Goal: Information Seeking & Learning: Learn about a topic

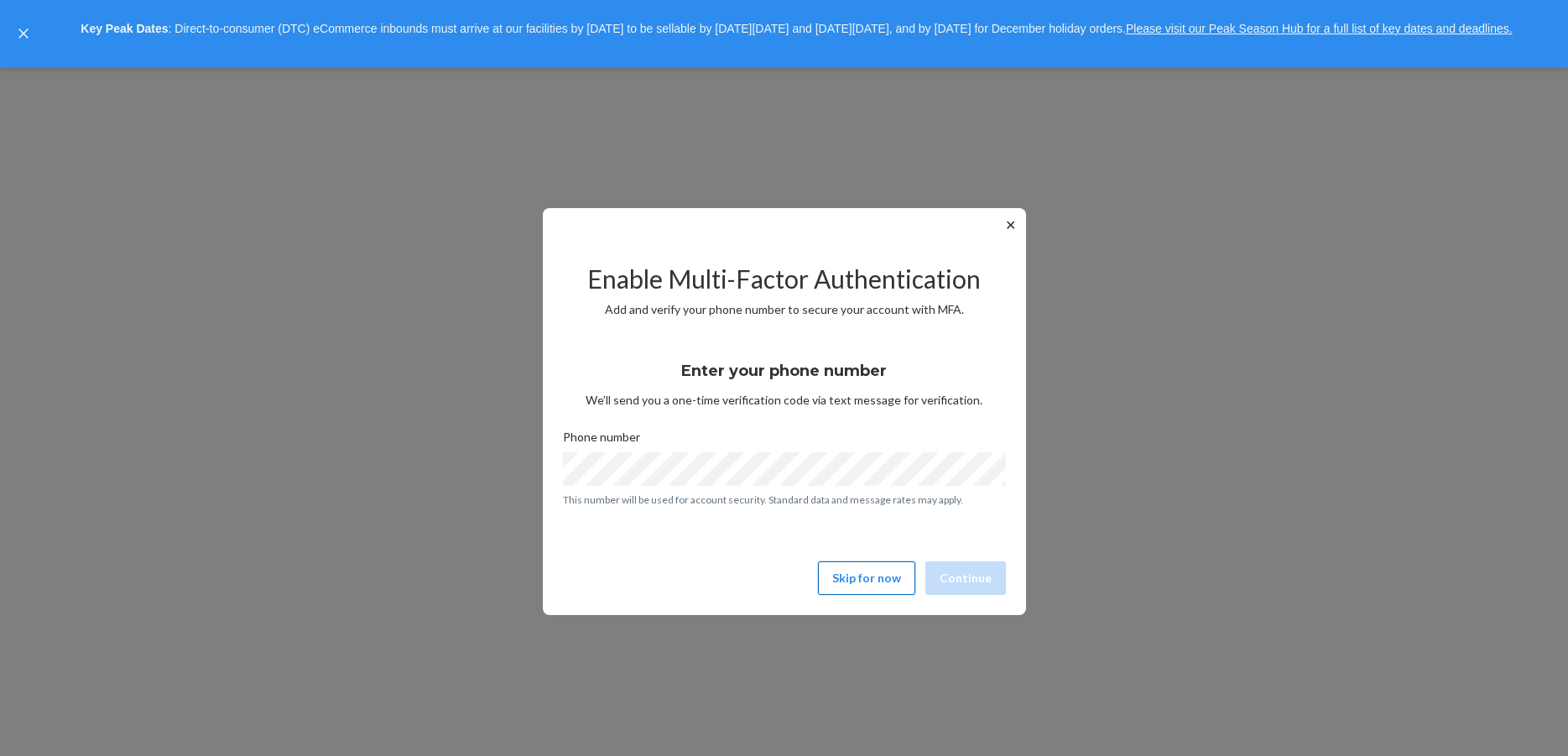
click at [859, 576] on button "Skip for now" at bounding box center [867, 578] width 97 height 34
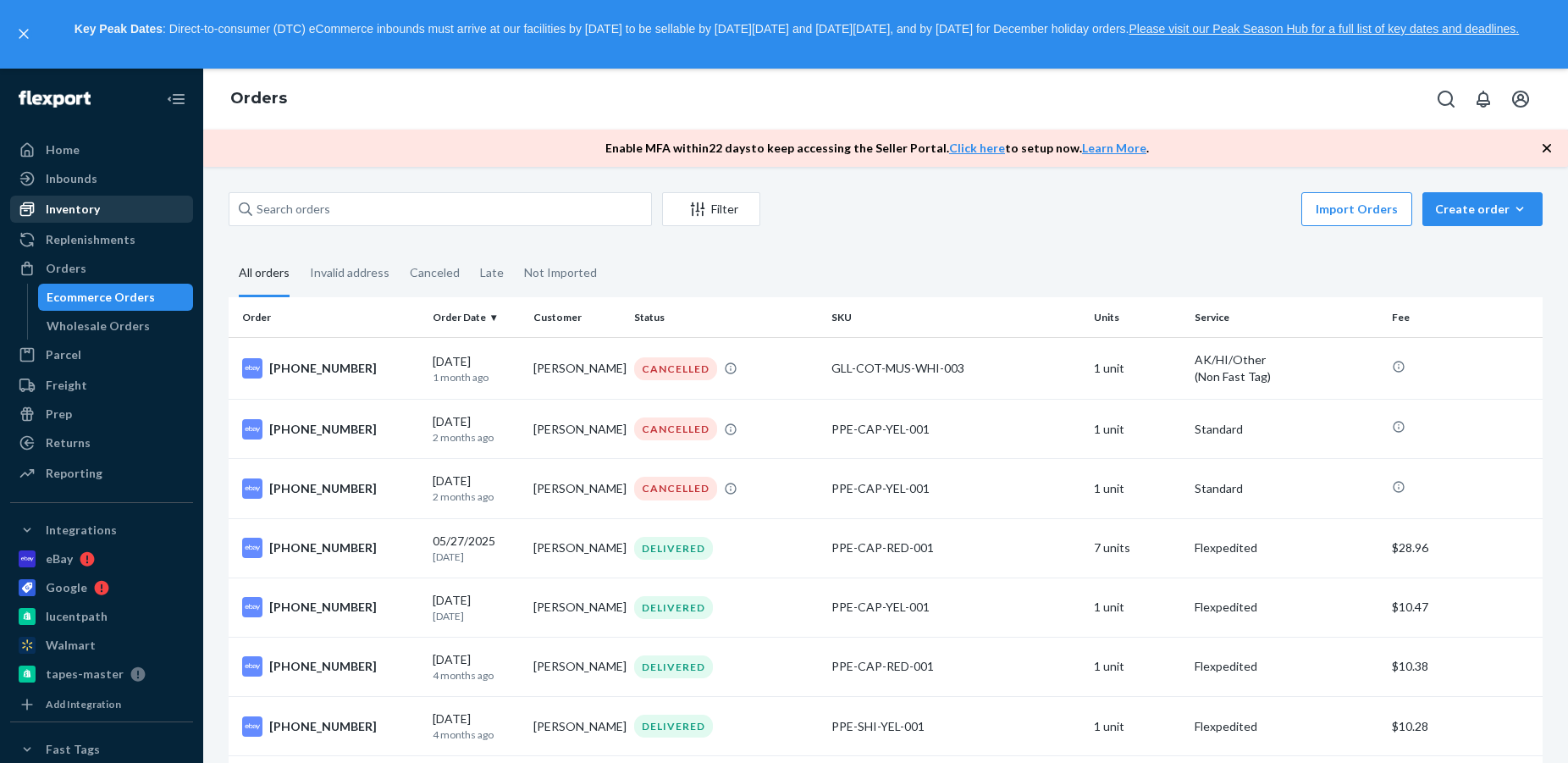
click at [82, 211] on div "Inventory" at bounding box center [72, 209] width 54 height 17
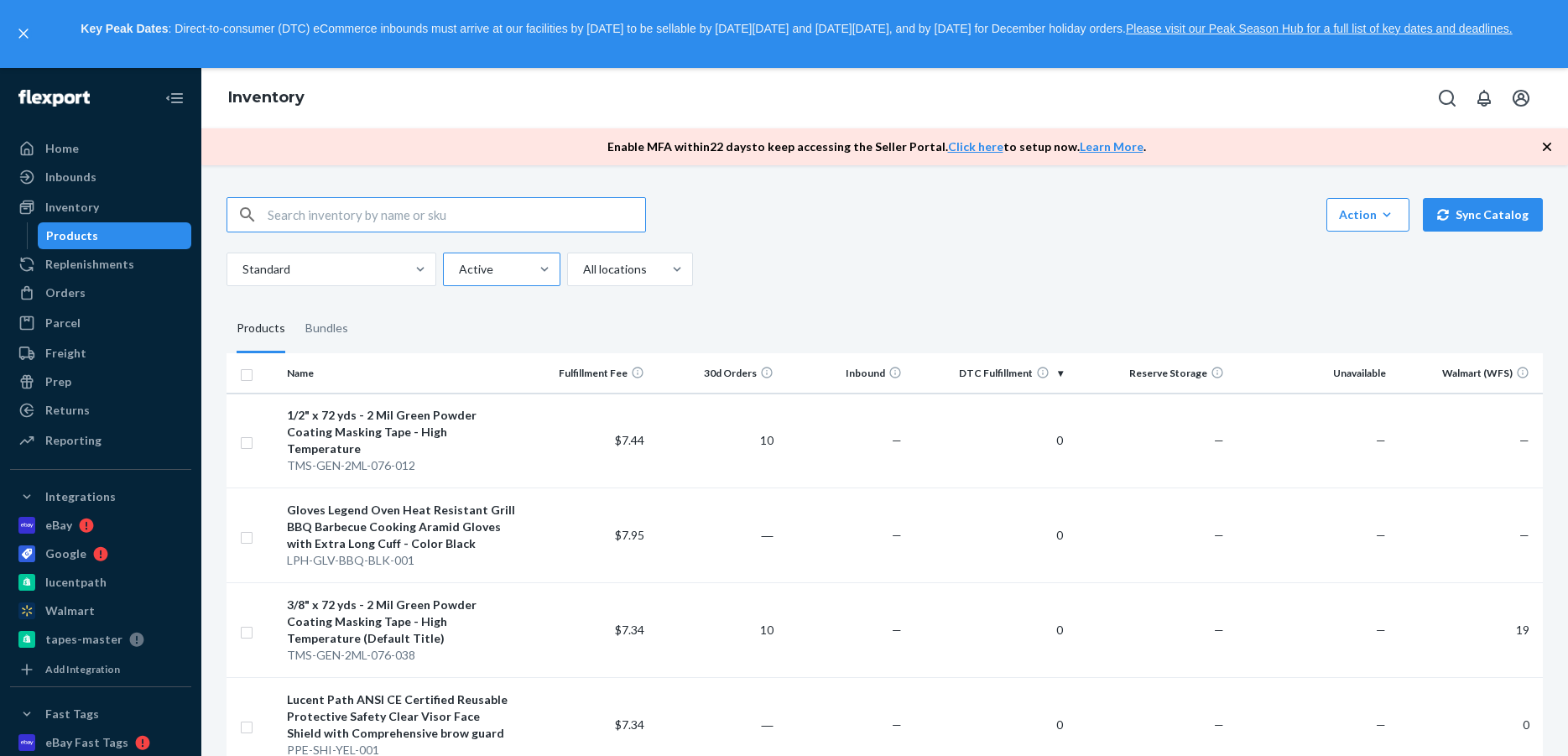
click at [527, 266] on div at bounding box center [499, 269] width 86 height 20
click at [459, 266] on input "Active" at bounding box center [458, 269] width 2 height 17
click at [653, 266] on div at bounding box center [628, 269] width 94 height 20
click at [583, 266] on input "option All locations focused, 1 of 4. 4 results available. Use Up and Down to c…" at bounding box center [582, 269] width 2 height 17
click at [636, 312] on div "All locations" at bounding box center [630, 309] width 119 height 34
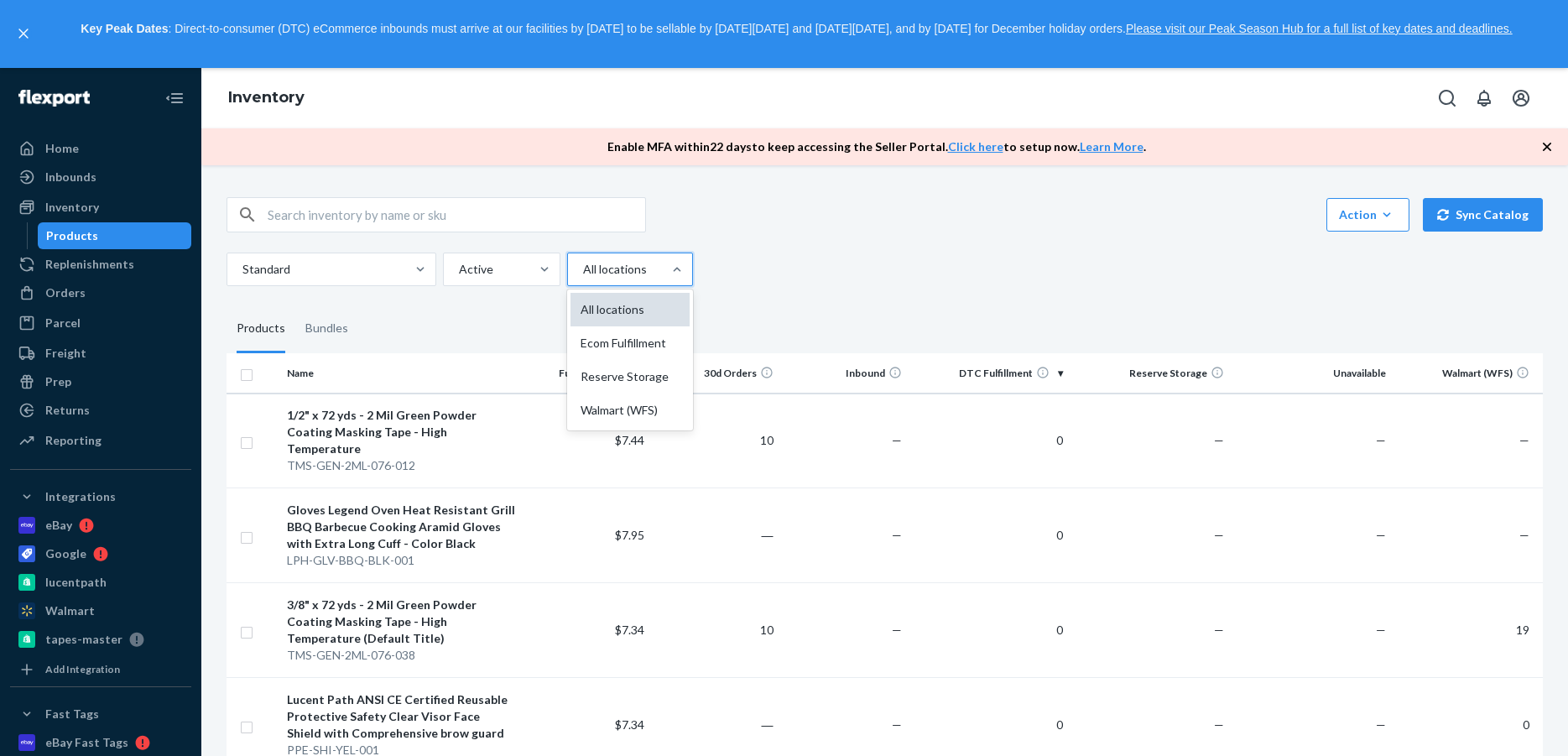
click at [583, 278] on input "option All locations focused, 1 of 4. 4 results available. Use Up and Down to c…" at bounding box center [582, 269] width 2 height 17
click at [901, 259] on div "Standard Active All locations" at bounding box center [878, 270] width 1304 height 34
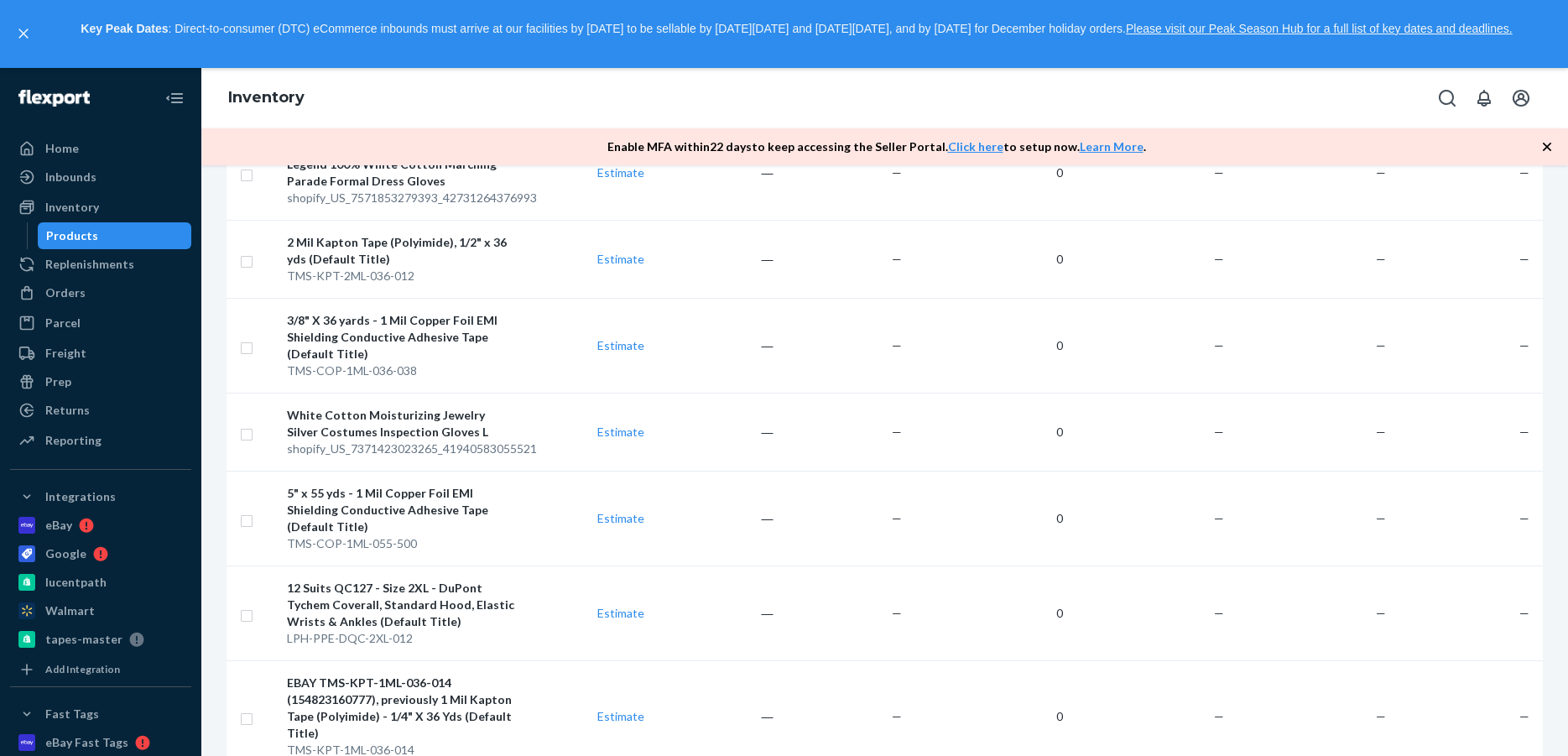
scroll to position [4266, 0]
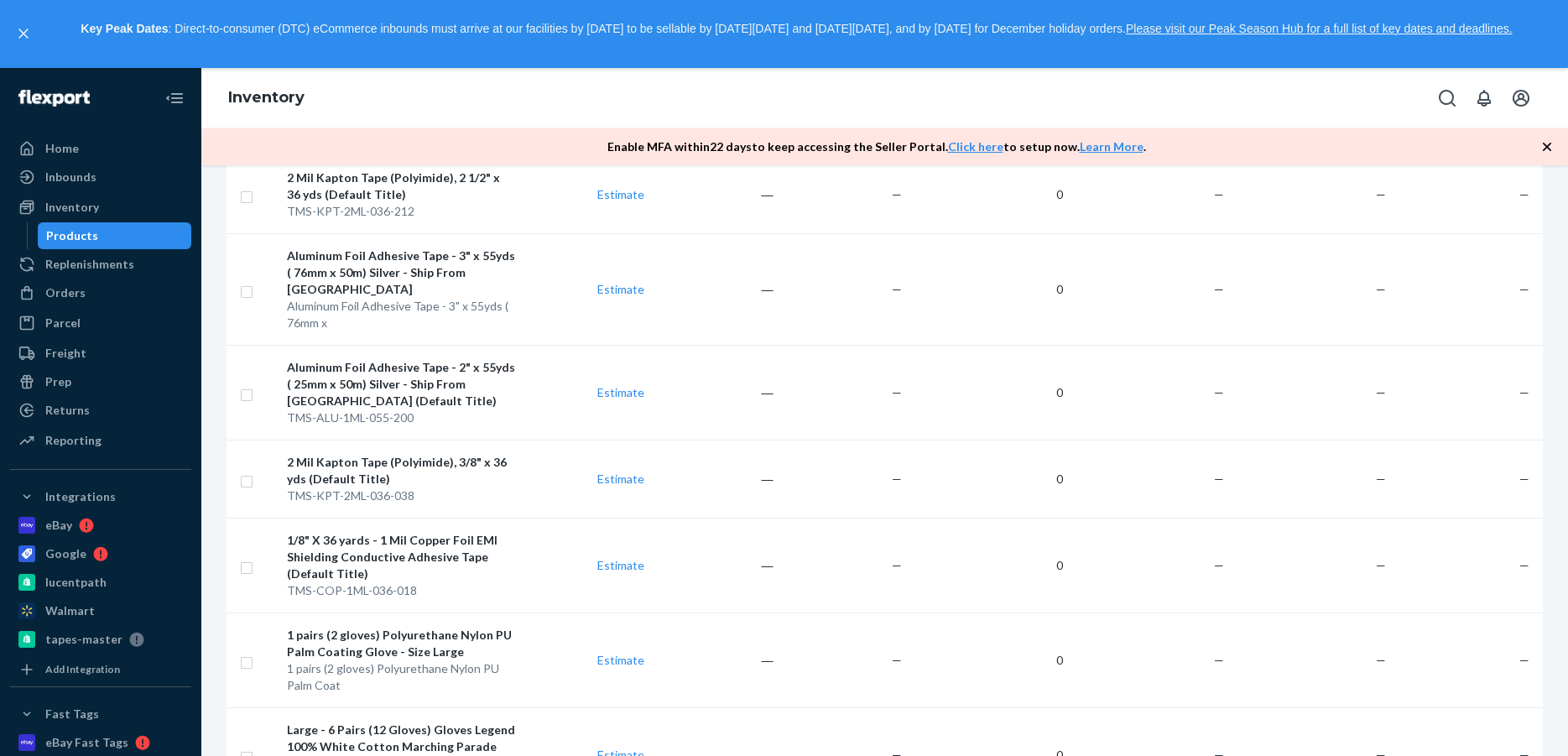
scroll to position [8858, 0]
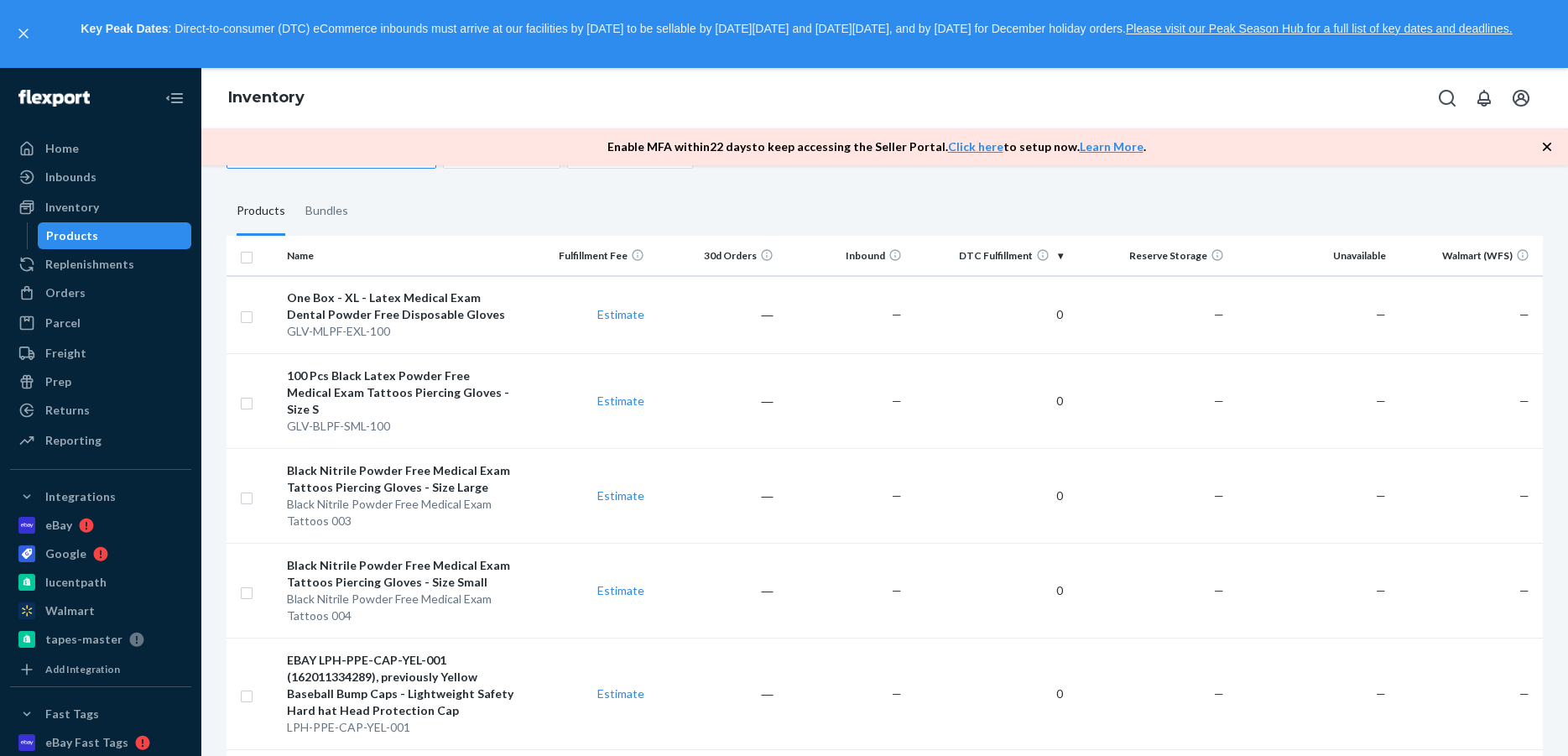
scroll to position [0, 0]
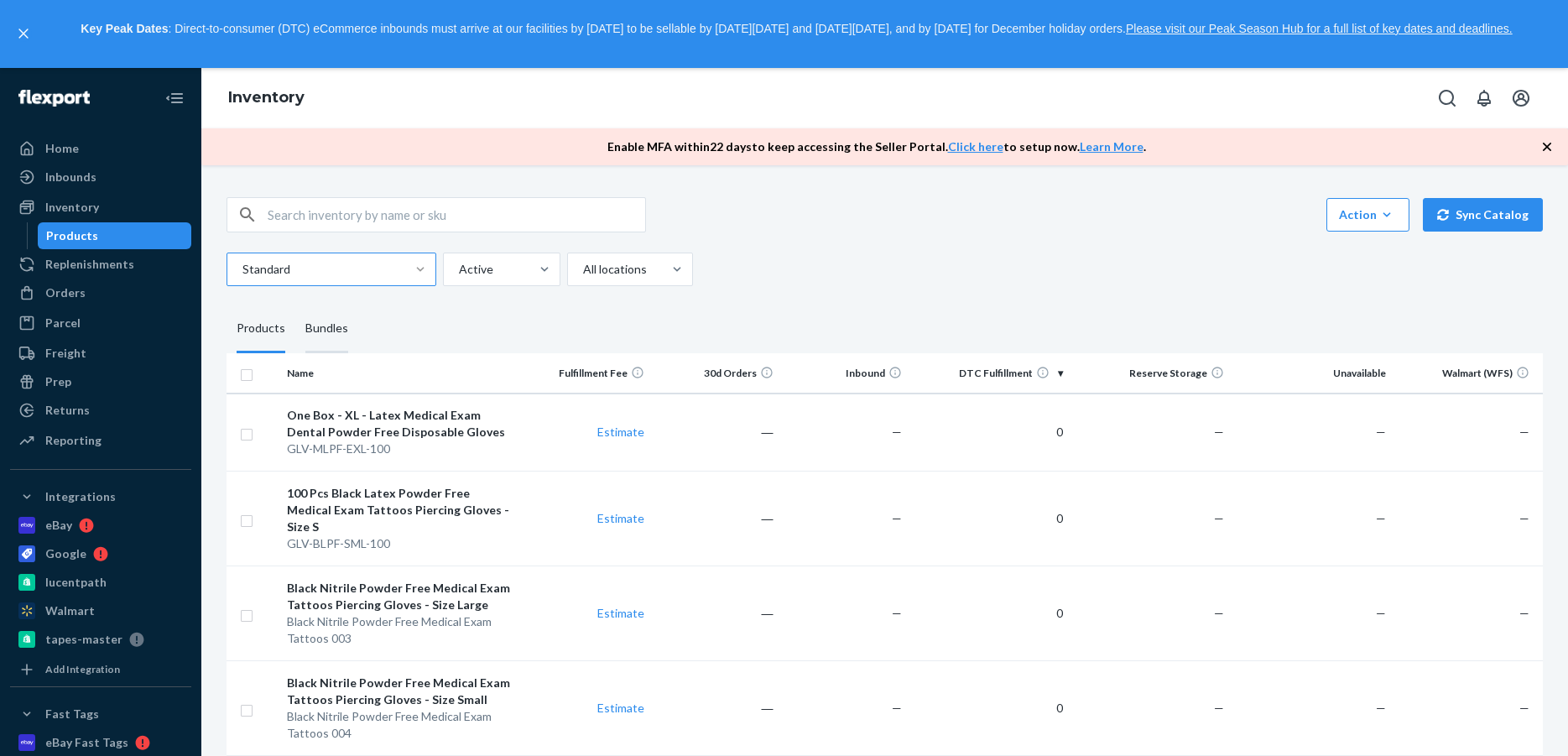
click at [323, 330] on div "Bundles" at bounding box center [327, 329] width 42 height 47
click at [295, 306] on input "Bundles" at bounding box center [295, 306] width 0 height 0
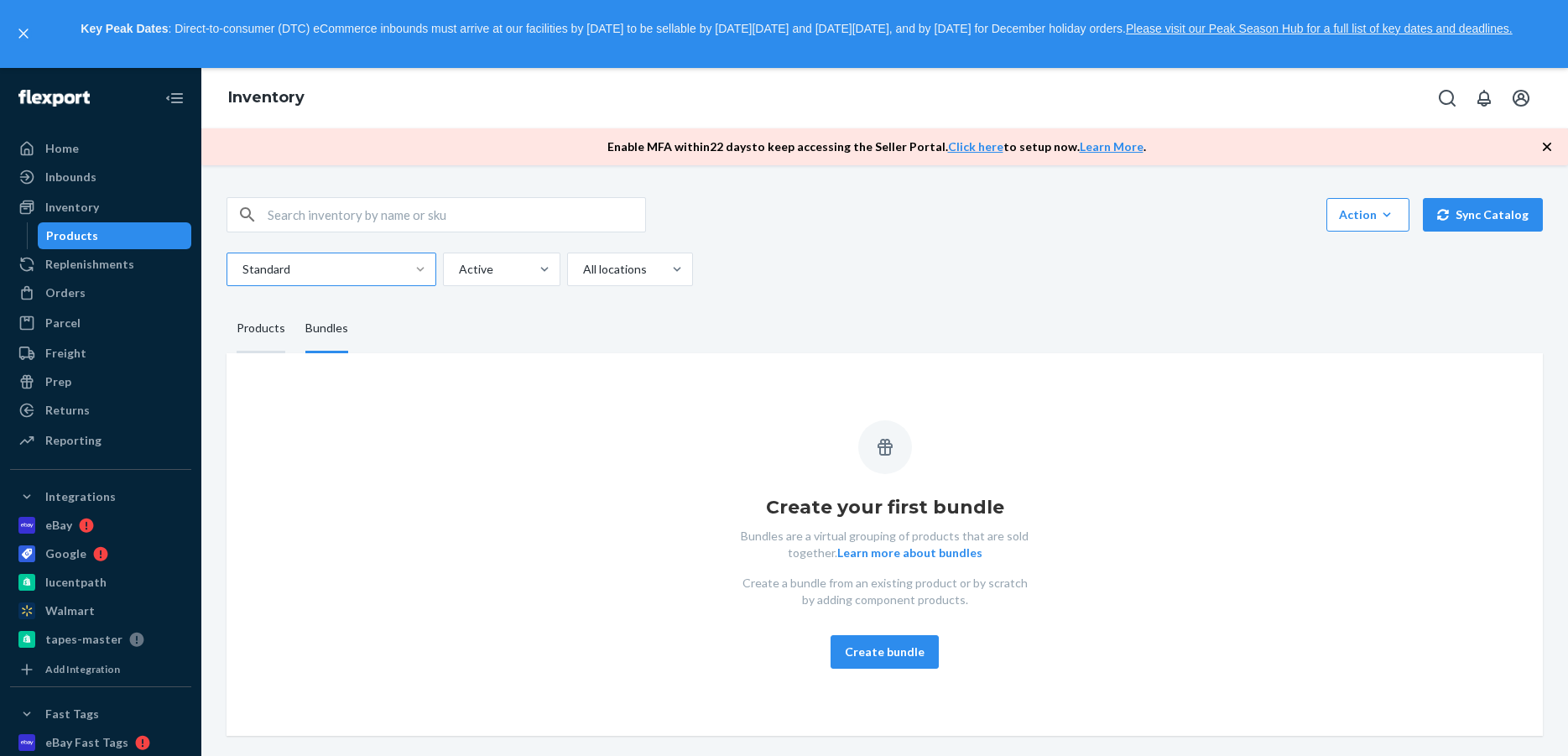
click at [260, 326] on div "Products" at bounding box center [261, 329] width 49 height 47
click at [226, 306] on input "Products" at bounding box center [226, 306] width 0 height 0
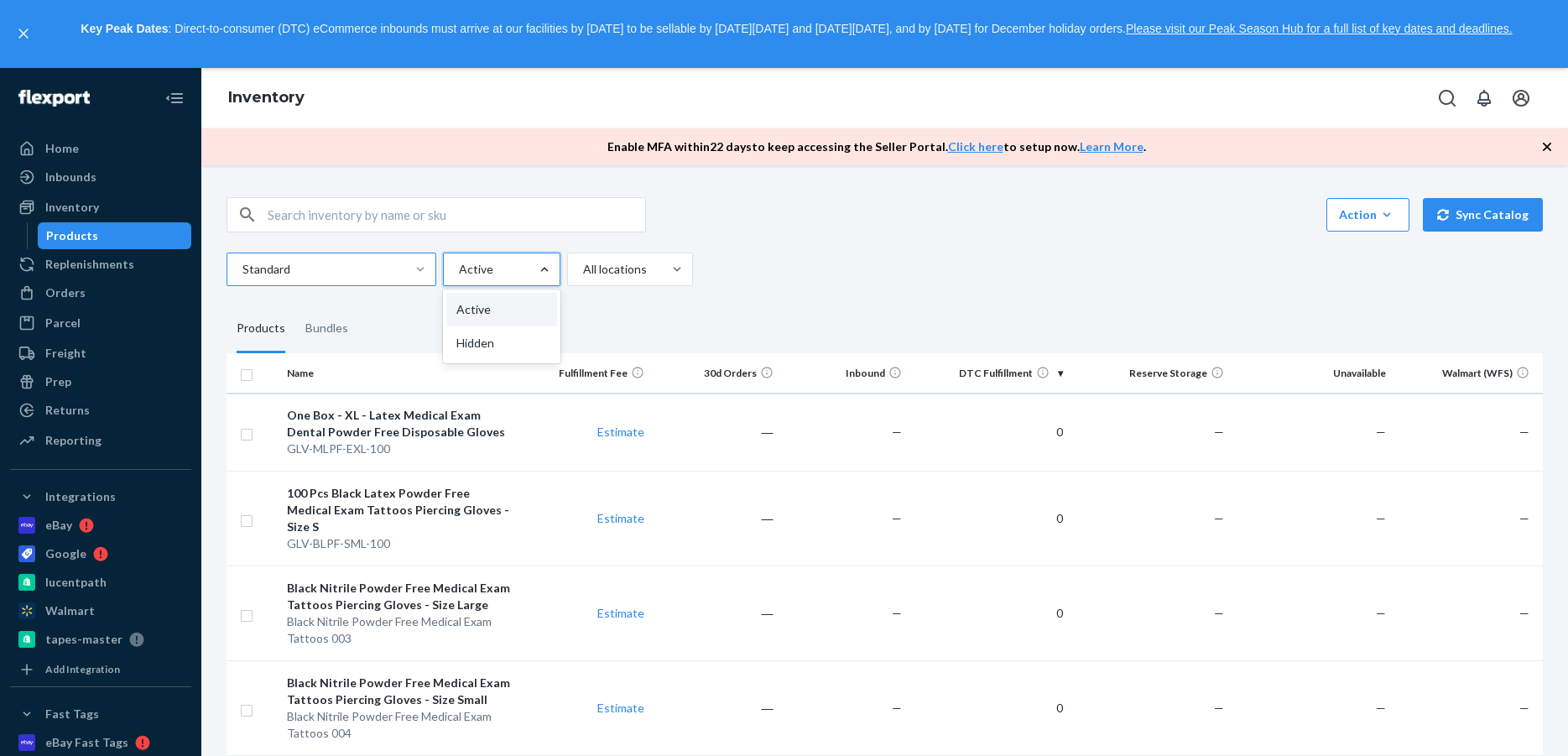
click at [535, 273] on div at bounding box center [544, 269] width 30 height 17
click at [459, 273] on input "option Active focused, 0 of 2. 2 results available. Use Up and Down to choose o…" at bounding box center [458, 269] width 2 height 17
click at [499, 344] on div "Hidden" at bounding box center [501, 343] width 110 height 34
click at [459, 278] on input "option Hidden focused, 0 of 2. 2 results available. Use Up and Down to choose o…" at bounding box center [458, 269] width 2 height 17
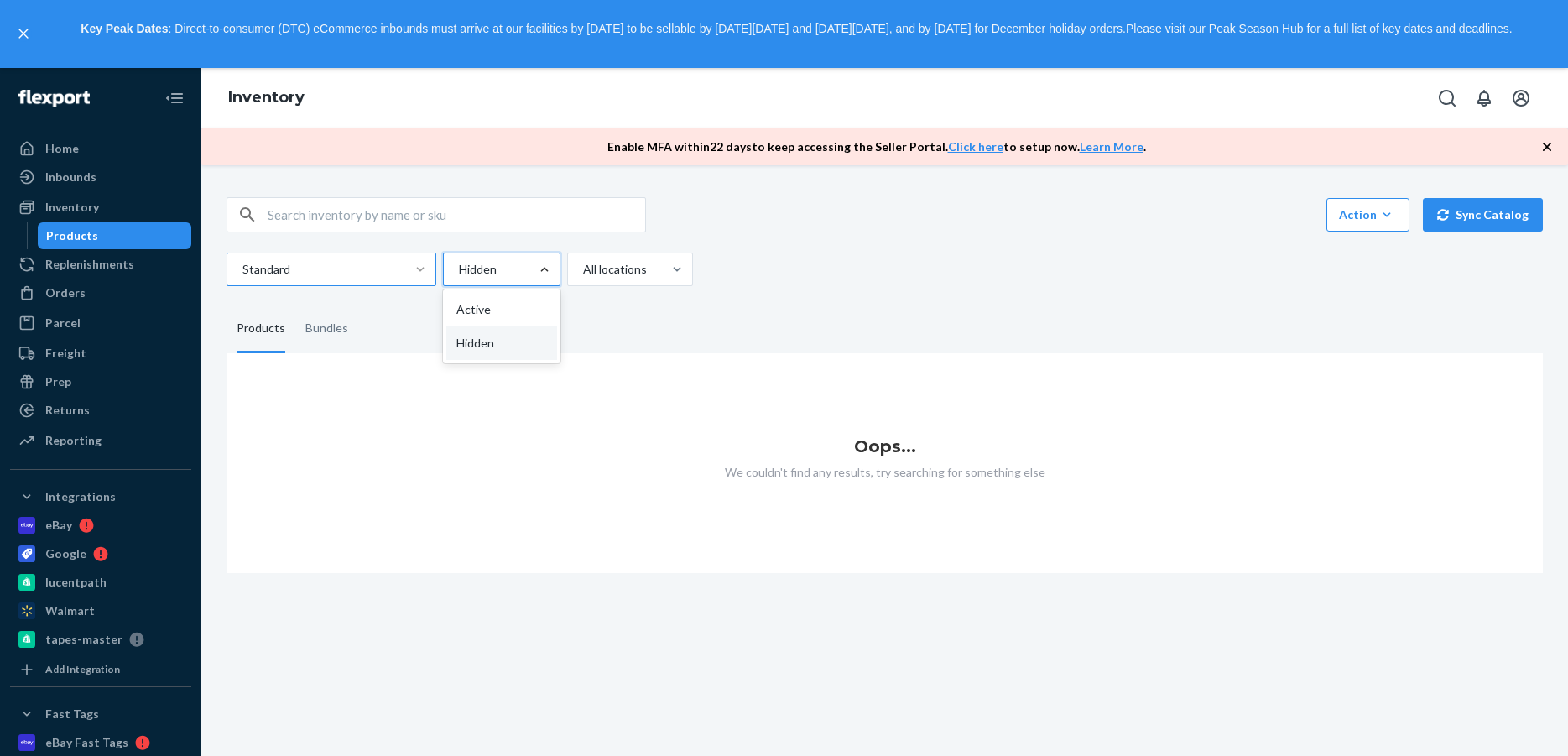
click at [531, 261] on div at bounding box center [544, 269] width 30 height 17
click at [459, 261] on input "option Hidden, selected. option Hidden focused, 2 of 2. 2 results available. Us…" at bounding box center [458, 269] width 2 height 17
click at [523, 302] on div "Active" at bounding box center [501, 309] width 110 height 34
click at [459, 278] on input "option Hidden, selected. option Active focused, 1 of 2. 2 results available. Us…" at bounding box center [458, 269] width 2 height 17
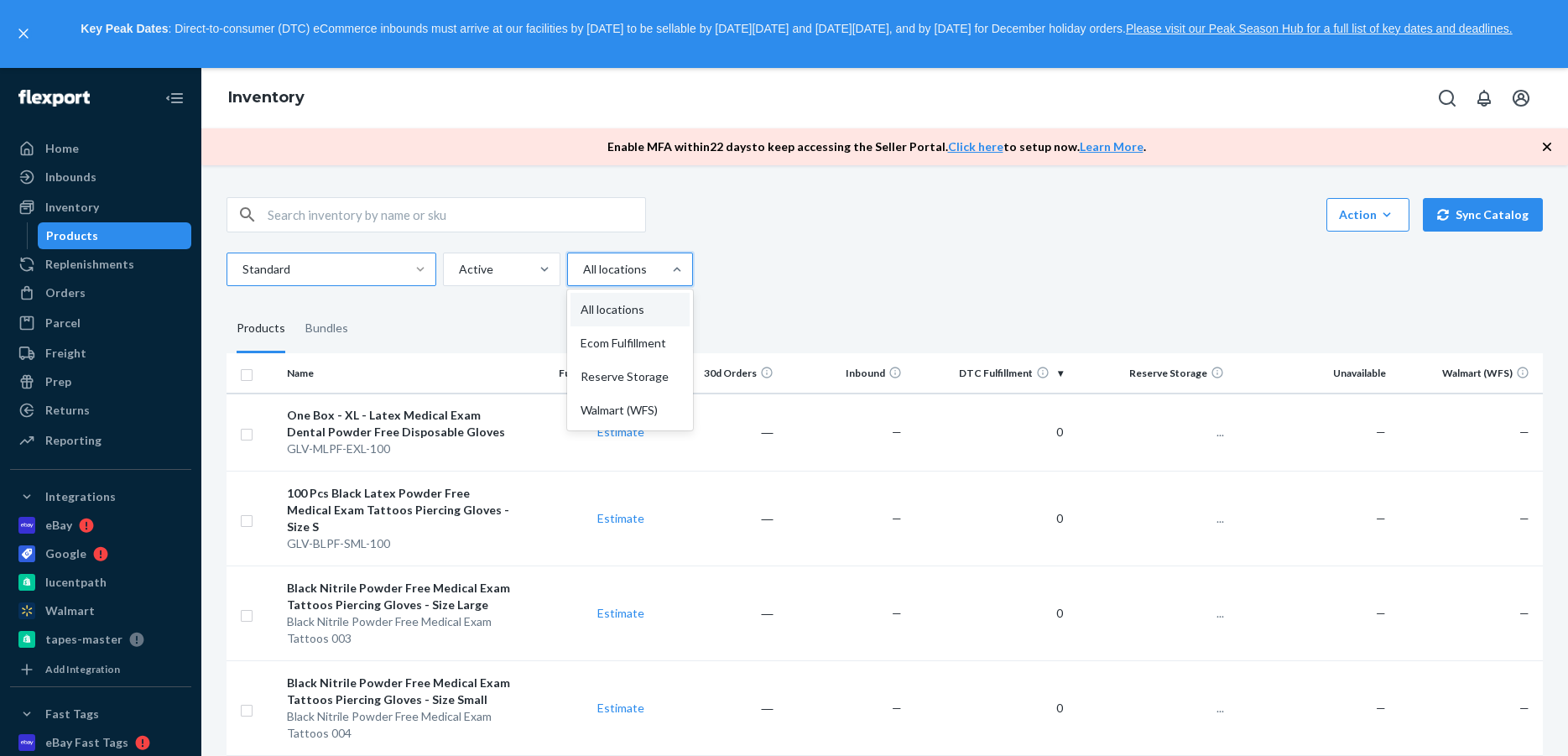
click at [659, 274] on div at bounding box center [628, 269] width 94 height 20
click at [583, 274] on input "option All locations, selected. option All locations focused, 0 of 4. 4 results…" at bounding box center [582, 269] width 2 height 17
click at [631, 342] on div "Ecom Fulfillment" at bounding box center [630, 343] width 119 height 34
click at [583, 278] on input "option All locations, selected. option Ecom Fulfillment focused, 0 of 4. 4 resu…" at bounding box center [582, 269] width 2 height 17
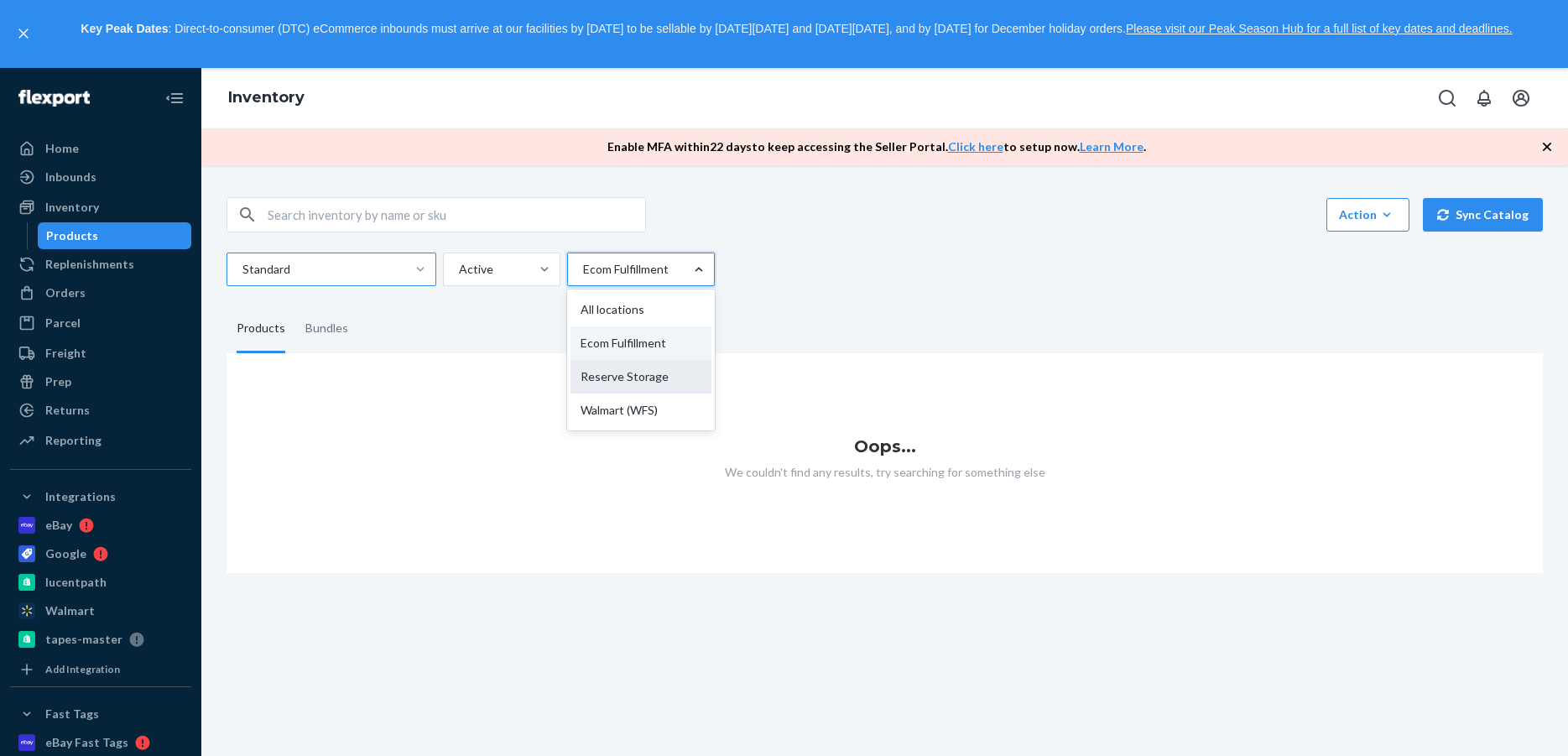
click at [637, 378] on div "Reserve Storage" at bounding box center [641, 377] width 141 height 34
click at [583, 278] on input "option Ecom Fulfillment, selected. option Reserve Storage focused, 3 of 4. 4 re…" at bounding box center [582, 269] width 2 height 17
click at [687, 263] on div at bounding box center [702, 269] width 30 height 17
click at [583, 263] on input "option Reserve Storage, selected. 0 results available. Select is focused ,type …" at bounding box center [582, 269] width 2 height 17
click at [624, 410] on div "Walmart (WFS)" at bounding box center [643, 410] width 143 height 34
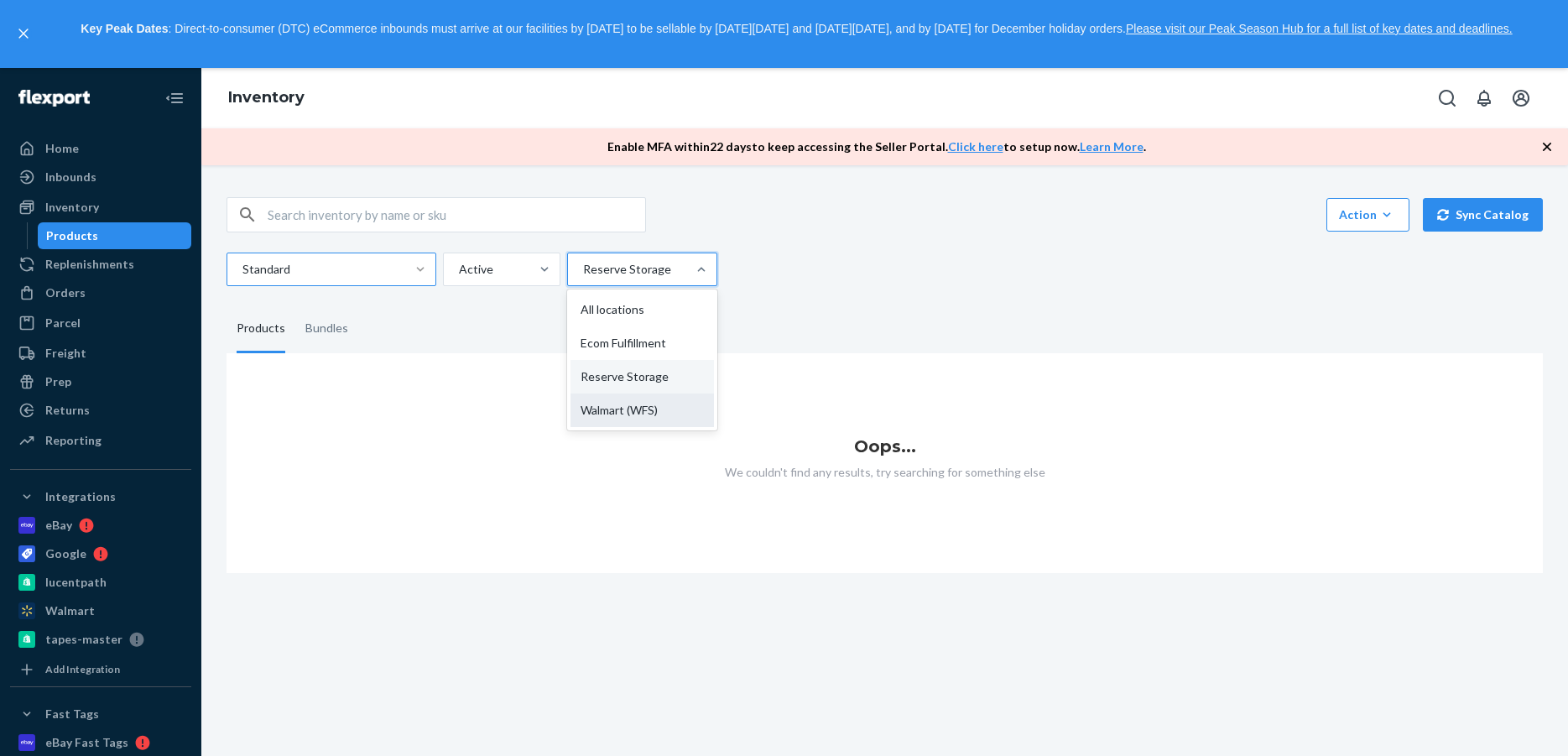
click at [583, 278] on input "option Reserve Storage, selected. option Walmart (WFS) focused, 4 of 4. 4 resul…" at bounding box center [582, 269] width 2 height 17
click at [658, 312] on div "All locations" at bounding box center [637, 309] width 133 height 34
click at [583, 278] on input "option Walmart (WFS), selected. option All locations focused, 1 of 4. 4 results…" at bounding box center [582, 269] width 2 height 17
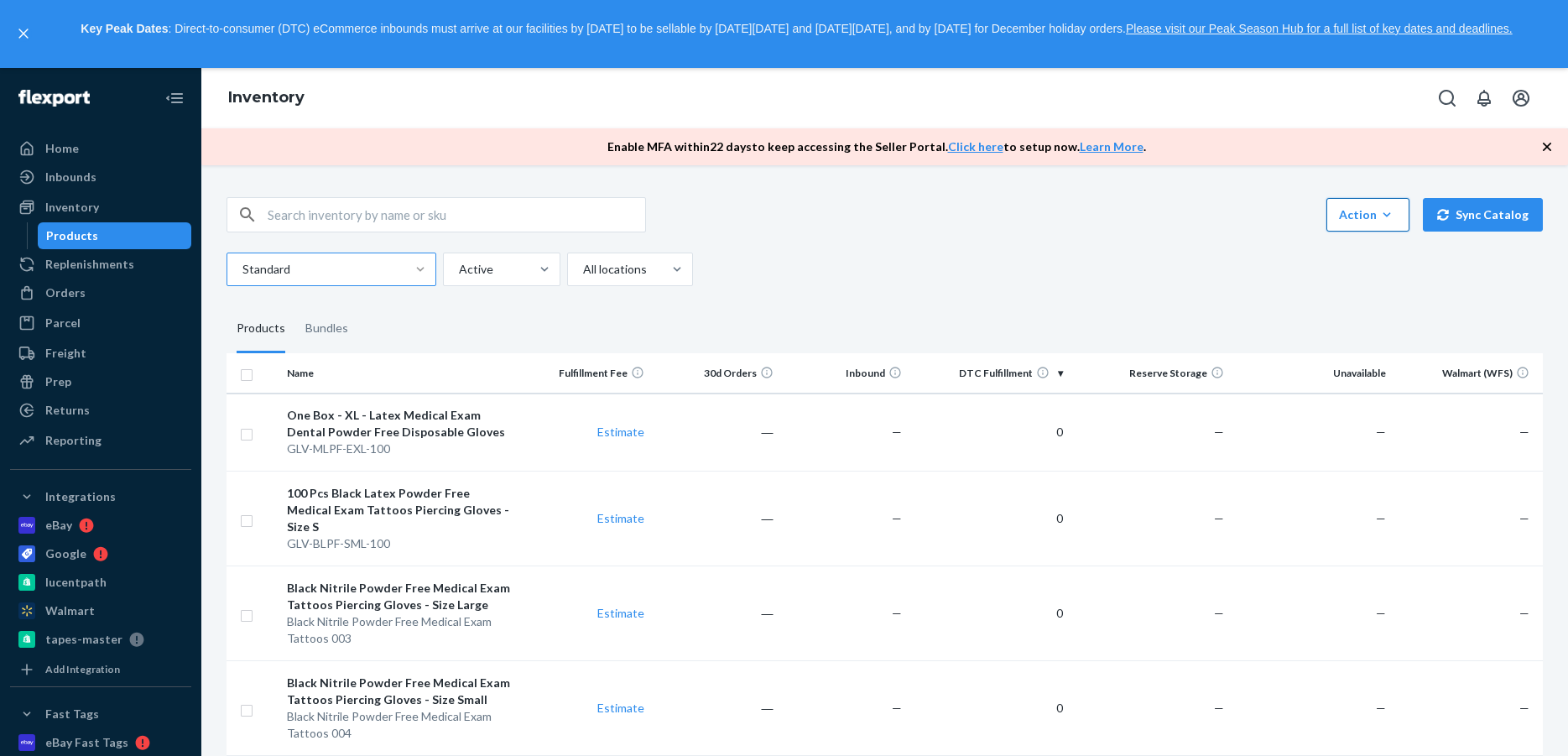
click at [1384, 217] on icon "button" at bounding box center [1387, 215] width 17 height 17
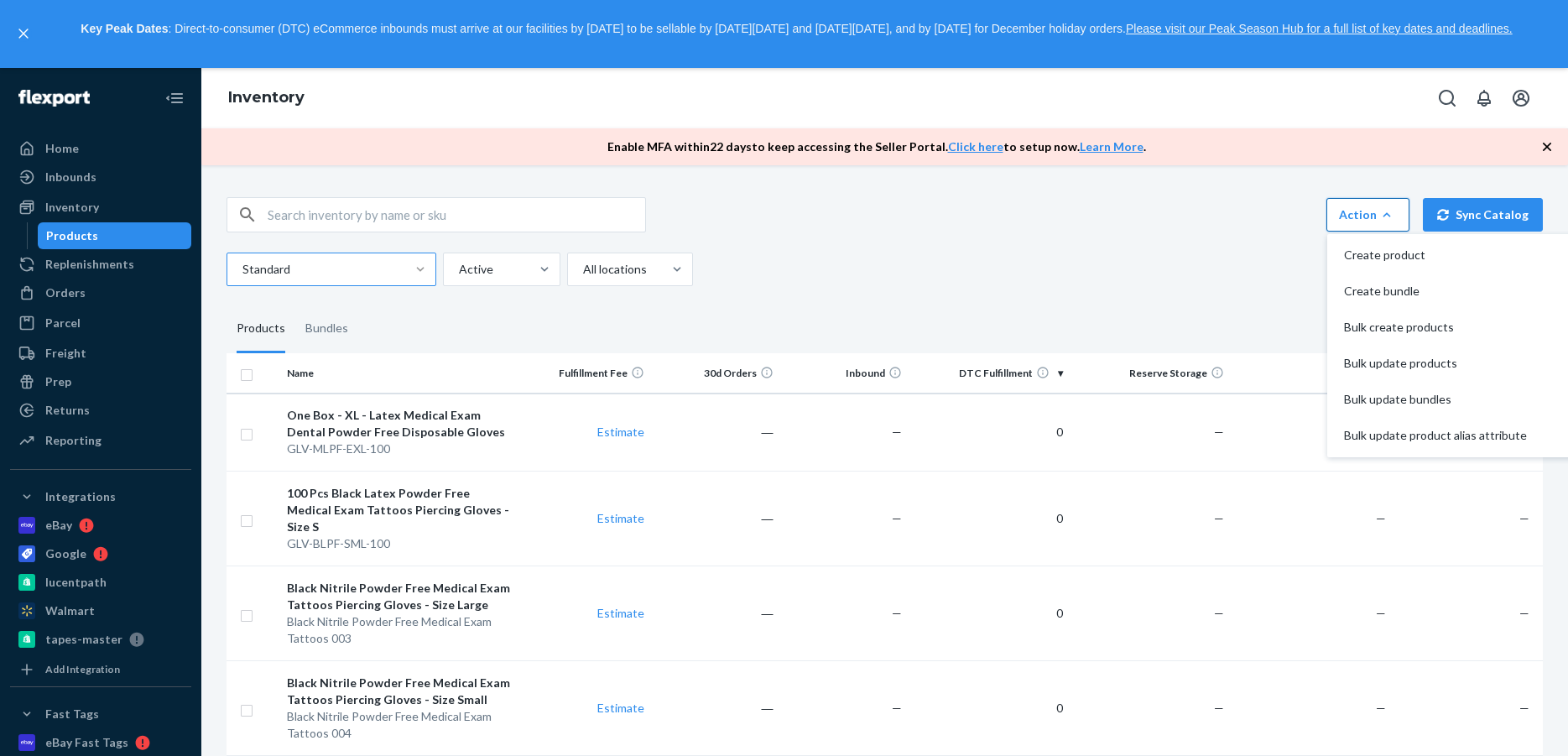
click at [1149, 235] on div "Action Create product Create bundle Bulk create products Bulk update products B…" at bounding box center [884, 241] width 1316 height 89
click at [72, 206] on div "Inventory" at bounding box center [72, 207] width 54 height 17
click at [70, 235] on div "Products" at bounding box center [72, 235] width 52 height 17
